Goal: Entertainment & Leisure: Consume media (video, audio)

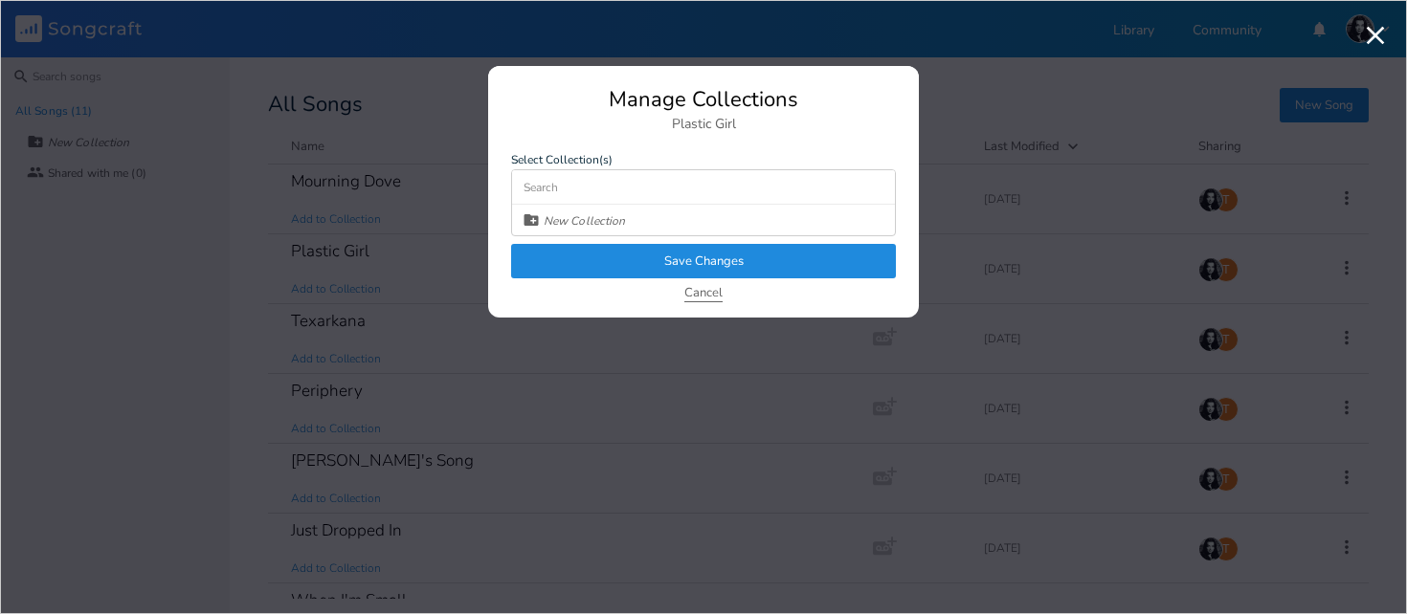
click at [707, 292] on button "Cancel" at bounding box center [703, 294] width 38 height 16
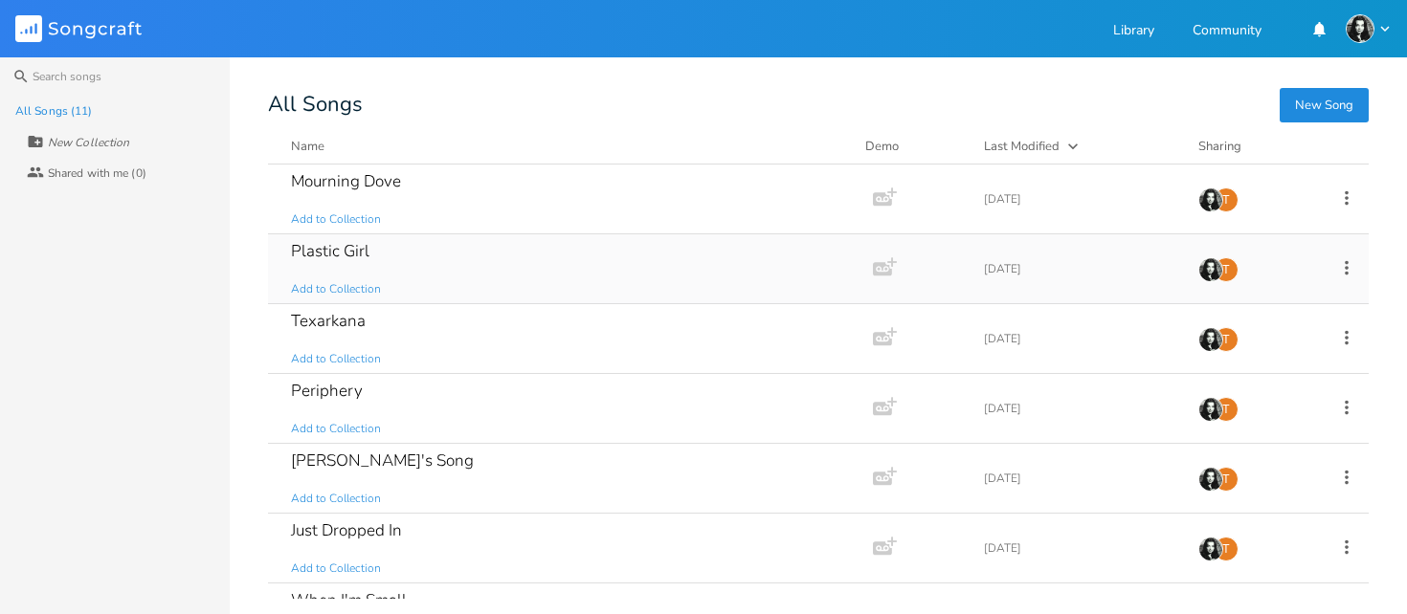
click at [343, 244] on div "Plastic Girl" at bounding box center [330, 251] width 78 height 16
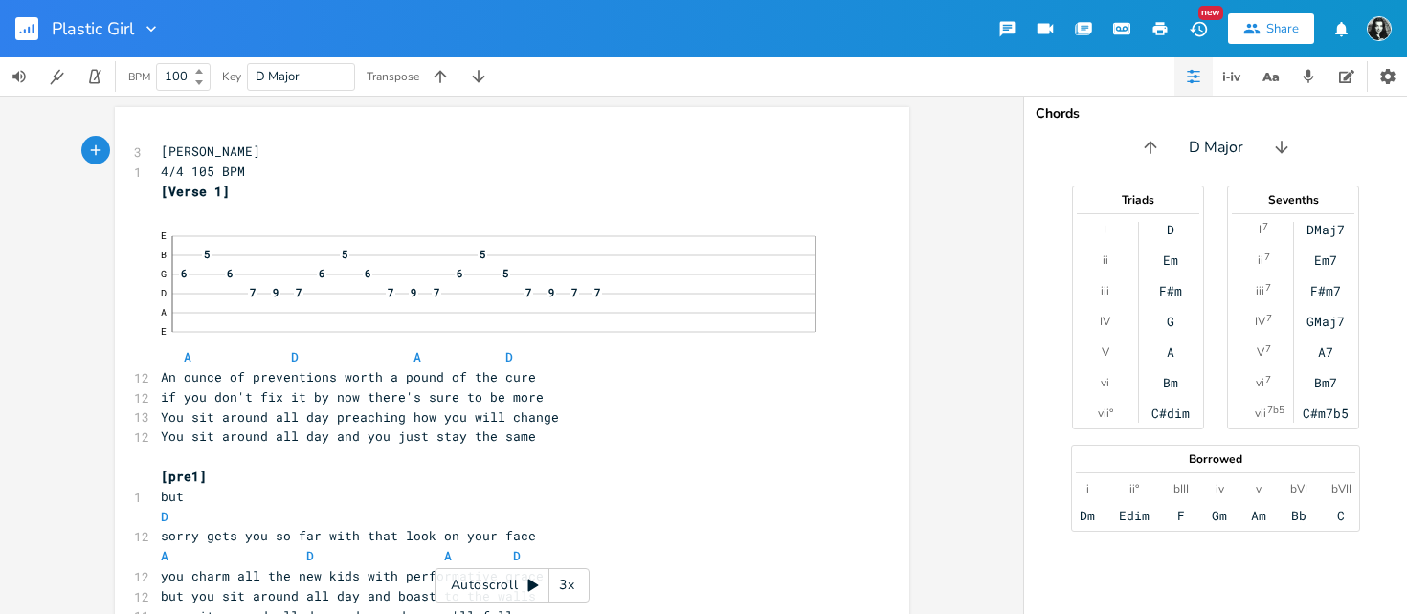
click at [29, 30] on icon "button" at bounding box center [29, 30] width 2 height 7
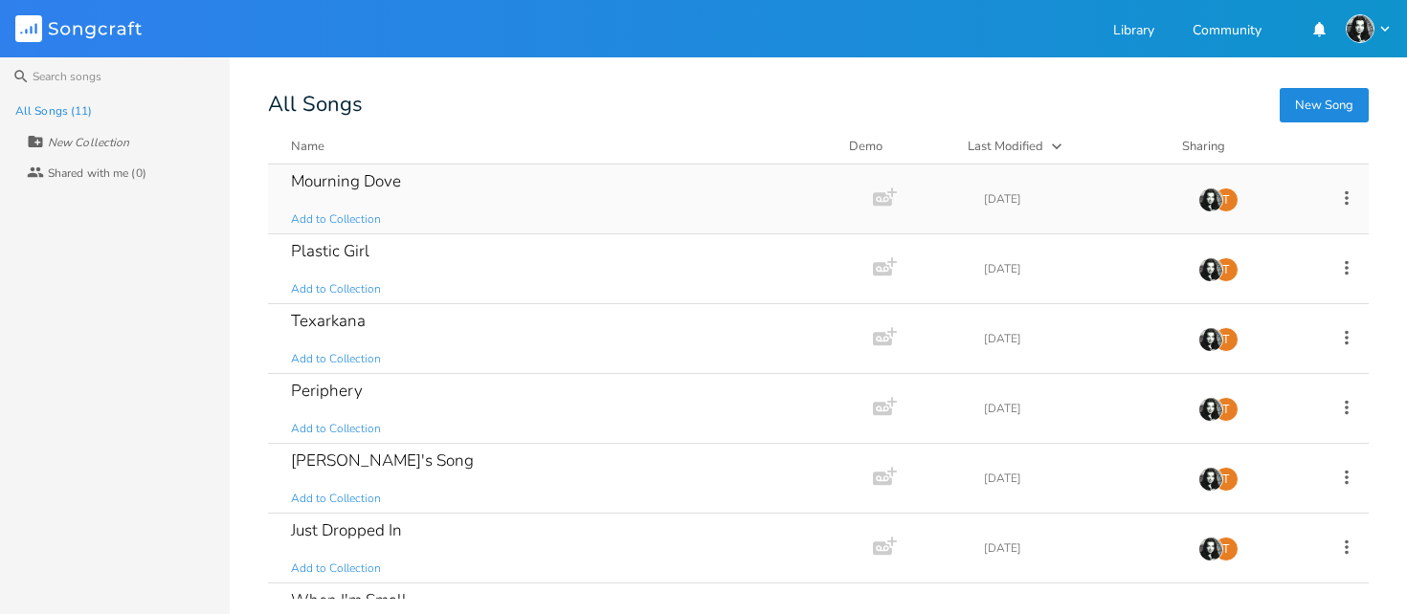
click at [390, 180] on div "Mourning Dove" at bounding box center [346, 181] width 110 height 16
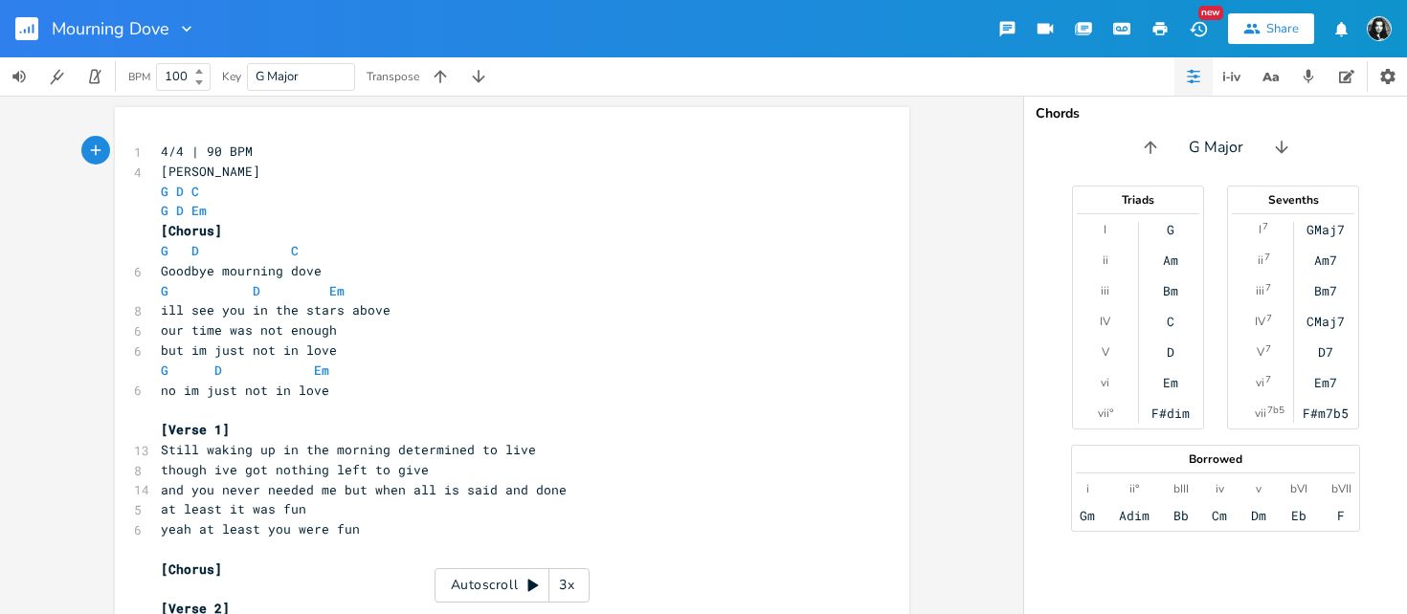
click at [21, 30] on rect "button" at bounding box center [26, 28] width 23 height 23
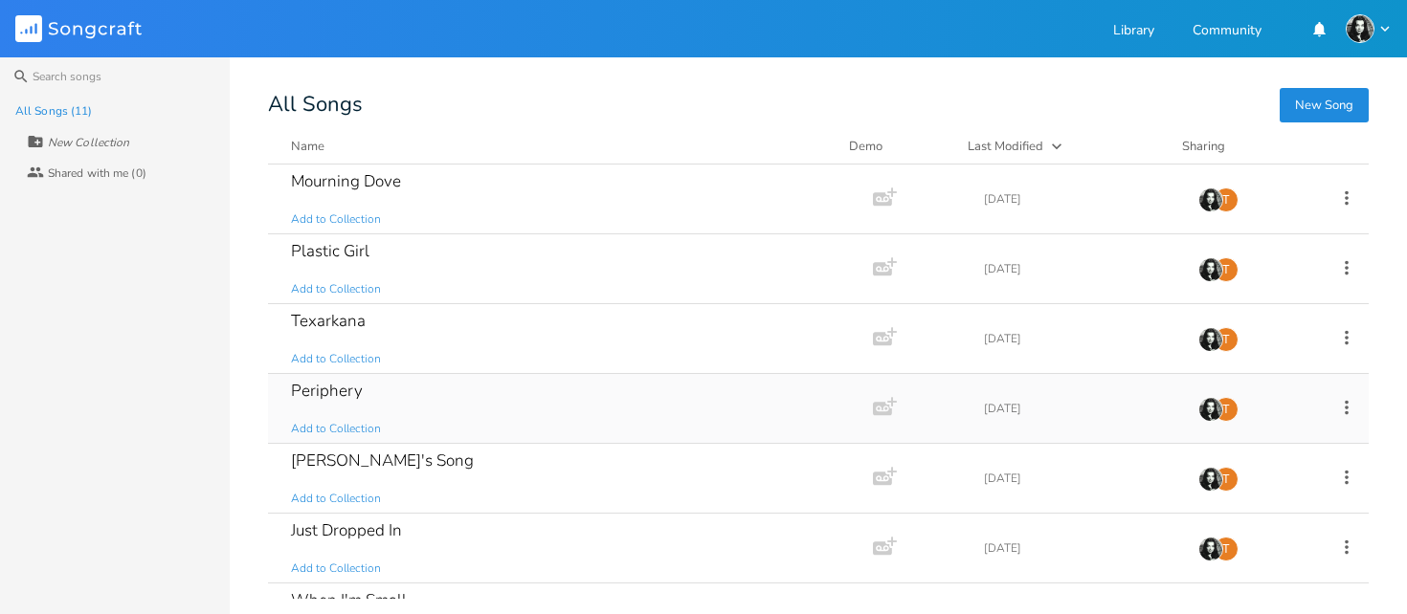
click at [350, 390] on div "Periphery" at bounding box center [327, 391] width 72 height 16
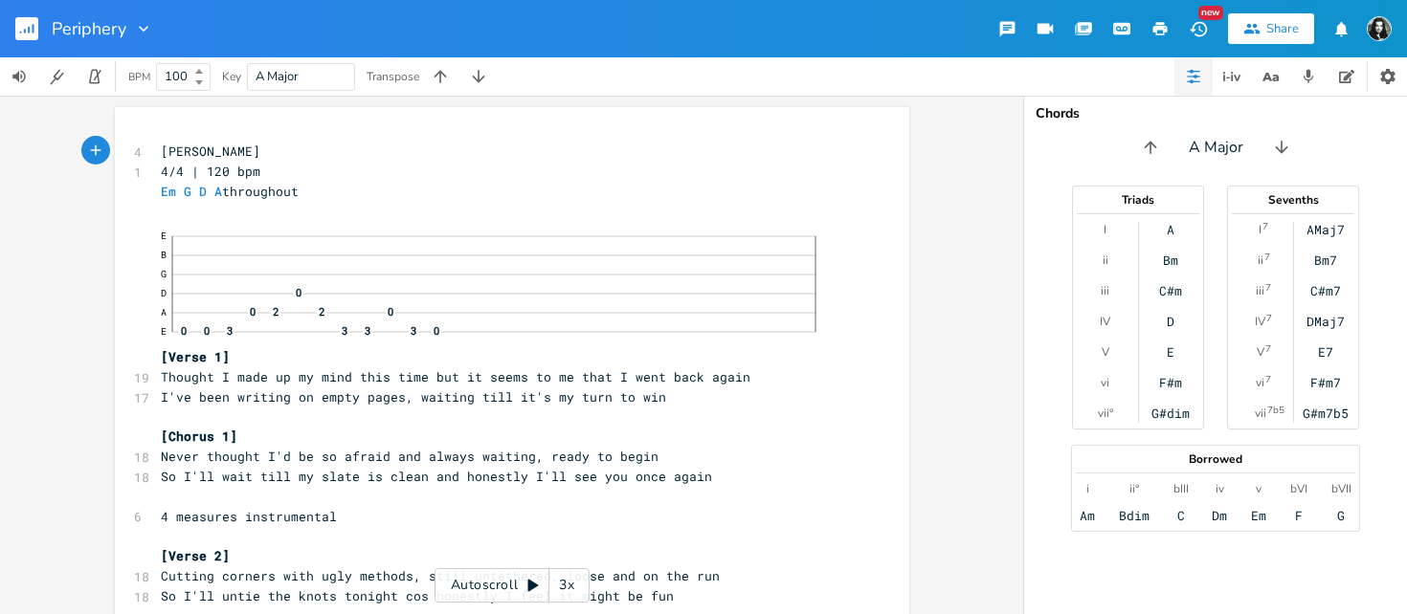
scroll to position [10, 0]
